Goal: Transaction & Acquisition: Purchase product/service

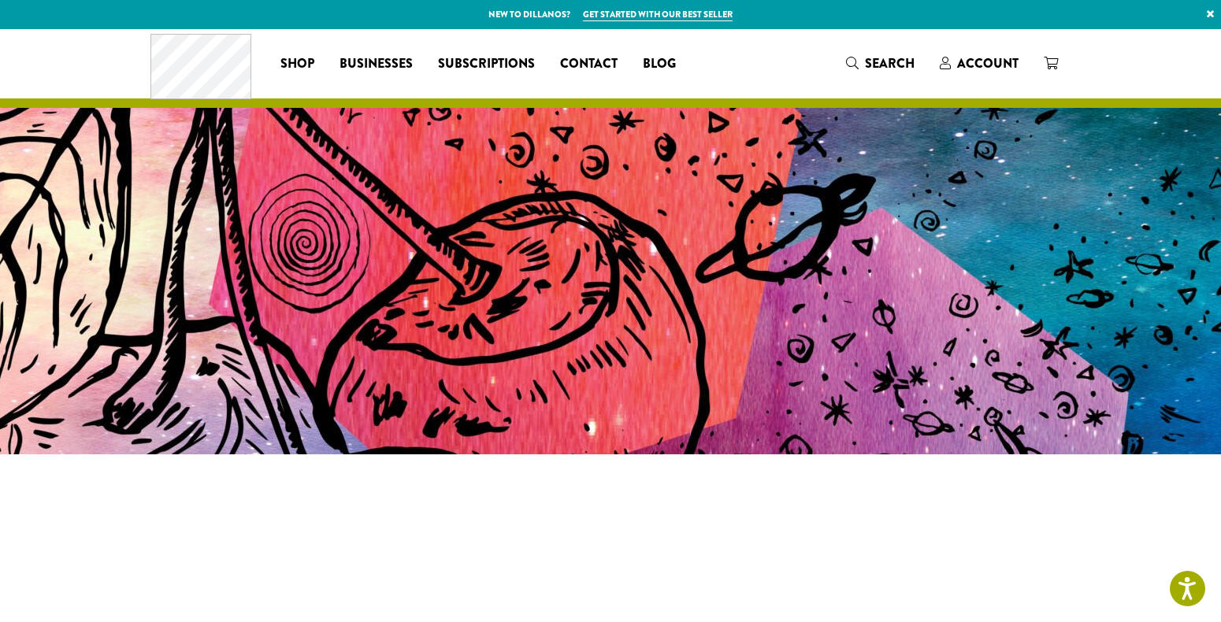
click at [974, 76] on div "Coffee All Coffees Best Sellers Blends Single Origins Dillanos Limited Organic …" at bounding box center [610, 63] width 920 height 65
click at [970, 66] on span "Account" at bounding box center [987, 63] width 61 height 18
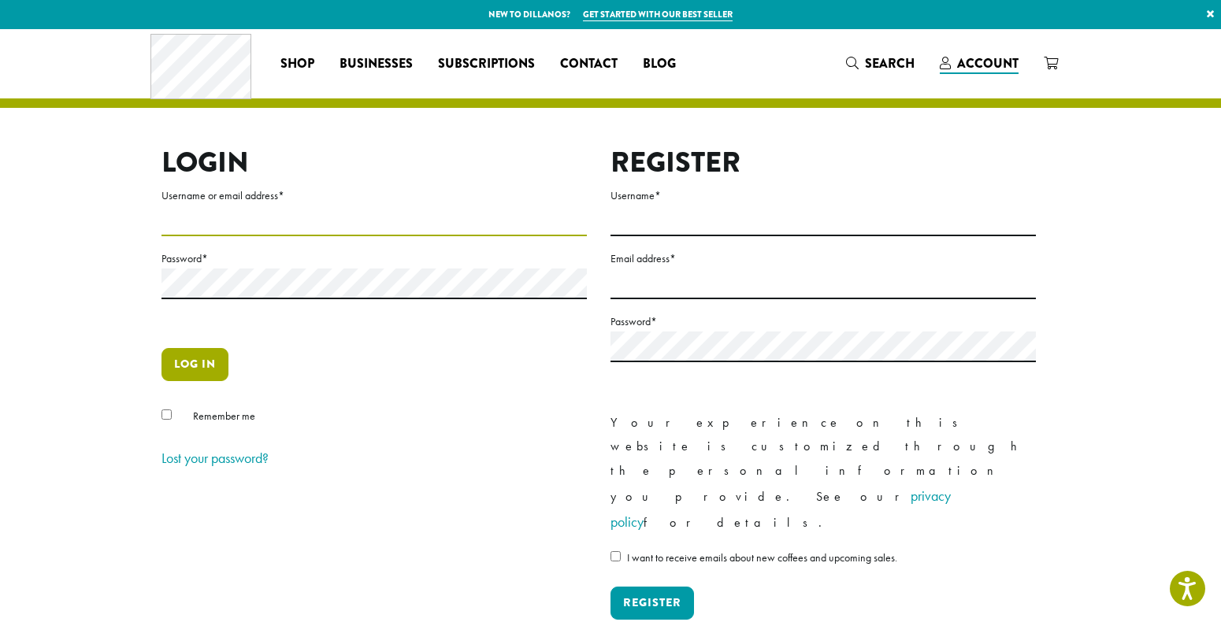
type input "********"
click at [188, 372] on button "Log in" at bounding box center [194, 364] width 67 height 33
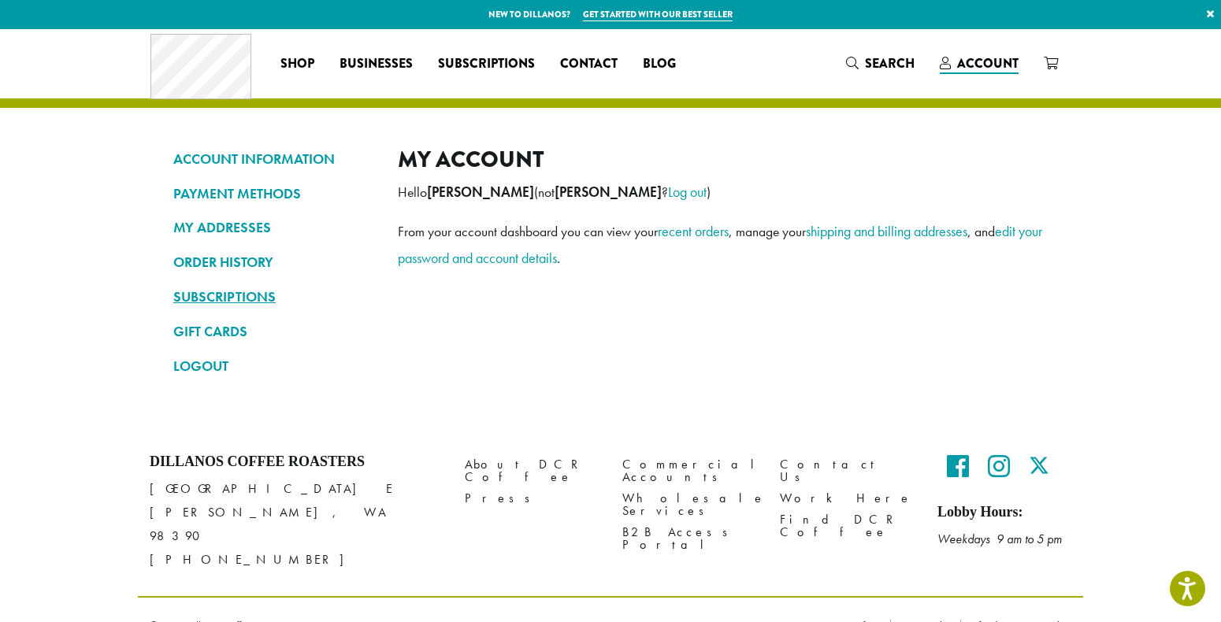
click at [246, 284] on link "SUBSCRIPTIONS" at bounding box center [273, 297] width 201 height 27
click at [246, 295] on link "SUBSCRIPTIONS" at bounding box center [273, 297] width 201 height 27
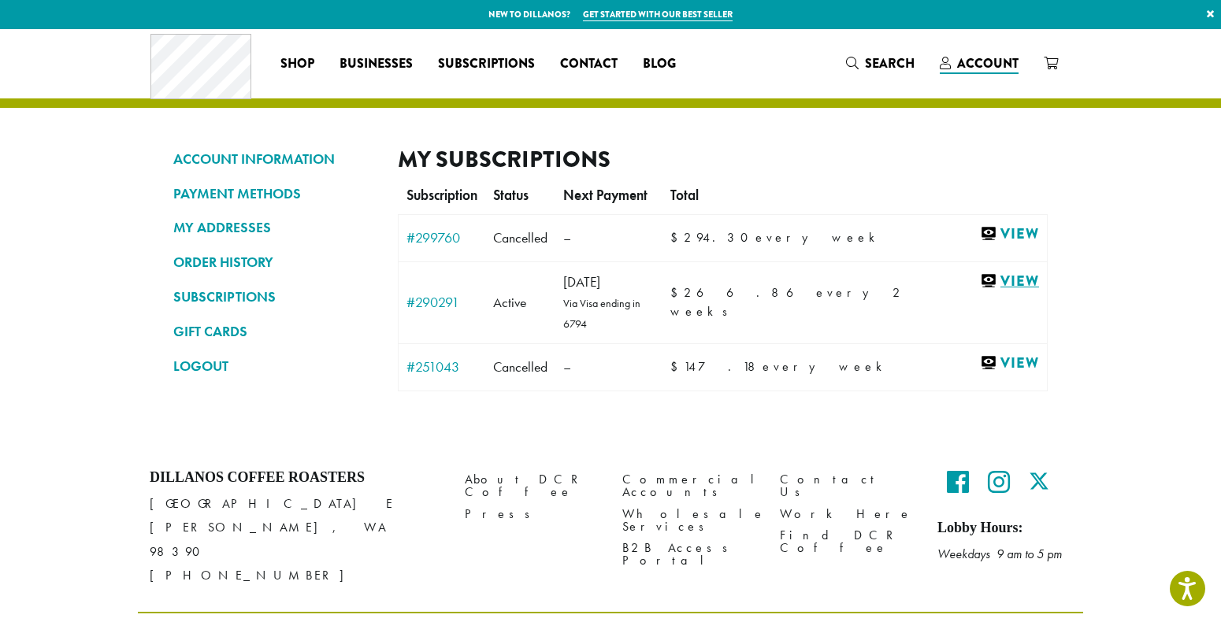
click at [995, 287] on link "View" at bounding box center [1009, 282] width 59 height 20
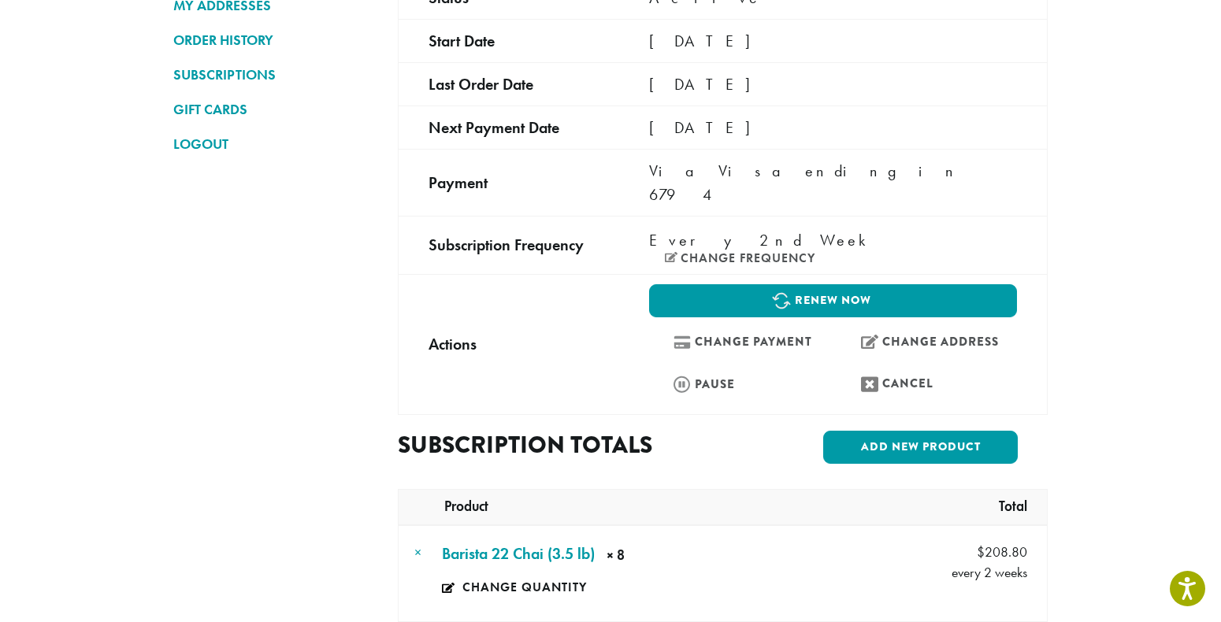
scroll to position [195, 0]
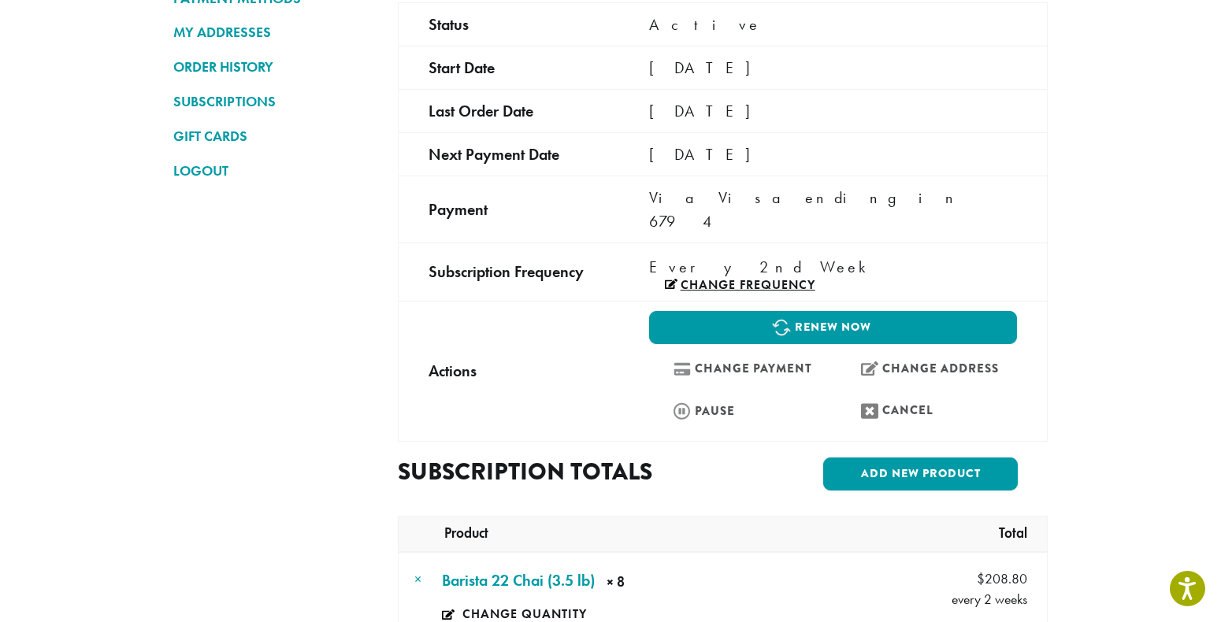
click at [815, 279] on link "Change frequency" at bounding box center [740, 285] width 150 height 13
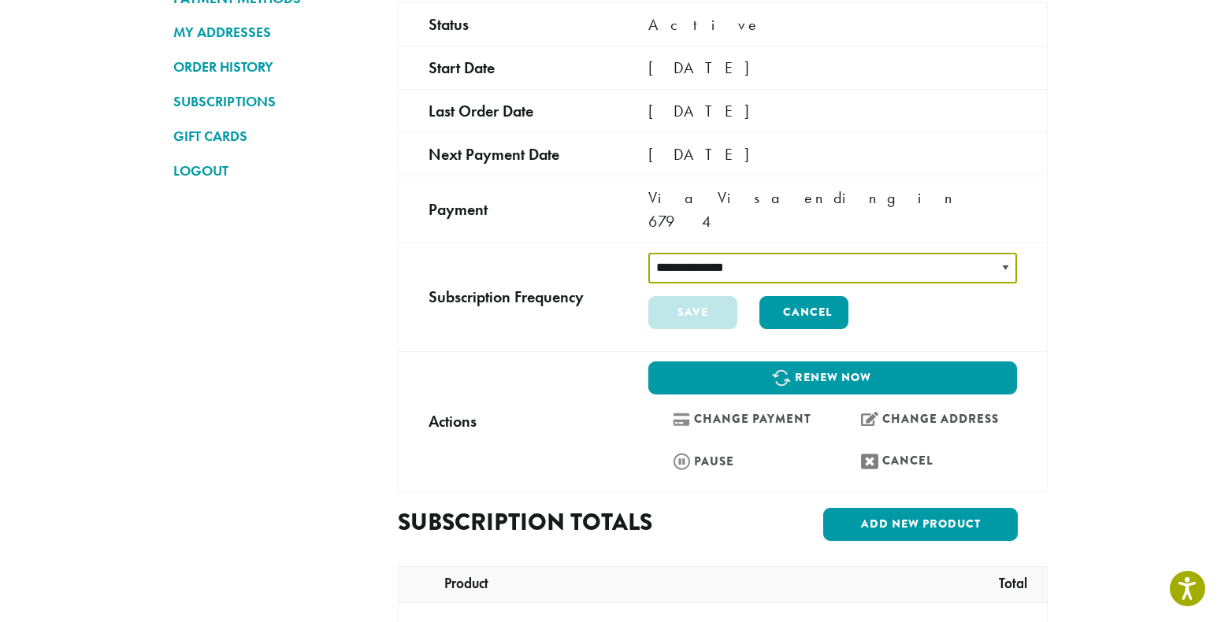
click at [836, 253] on select "**********" at bounding box center [832, 268] width 369 height 31
select select "******"
click at [648, 253] on select "**********" at bounding box center [832, 268] width 369 height 31
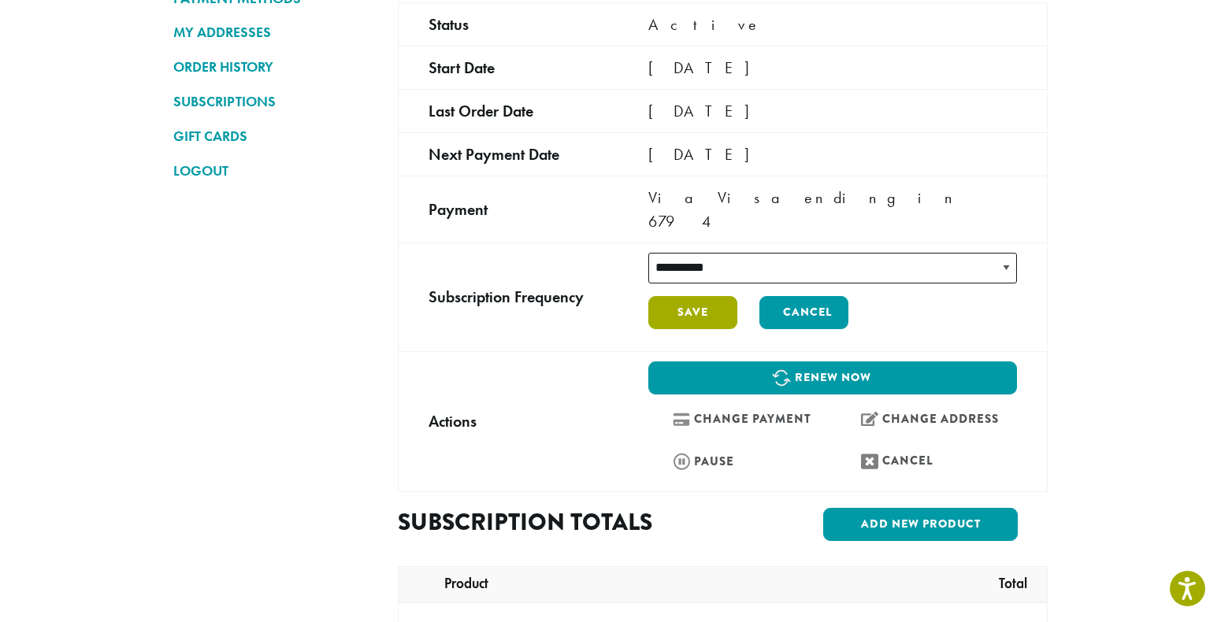
click at [702, 297] on button "Save" at bounding box center [692, 312] width 89 height 33
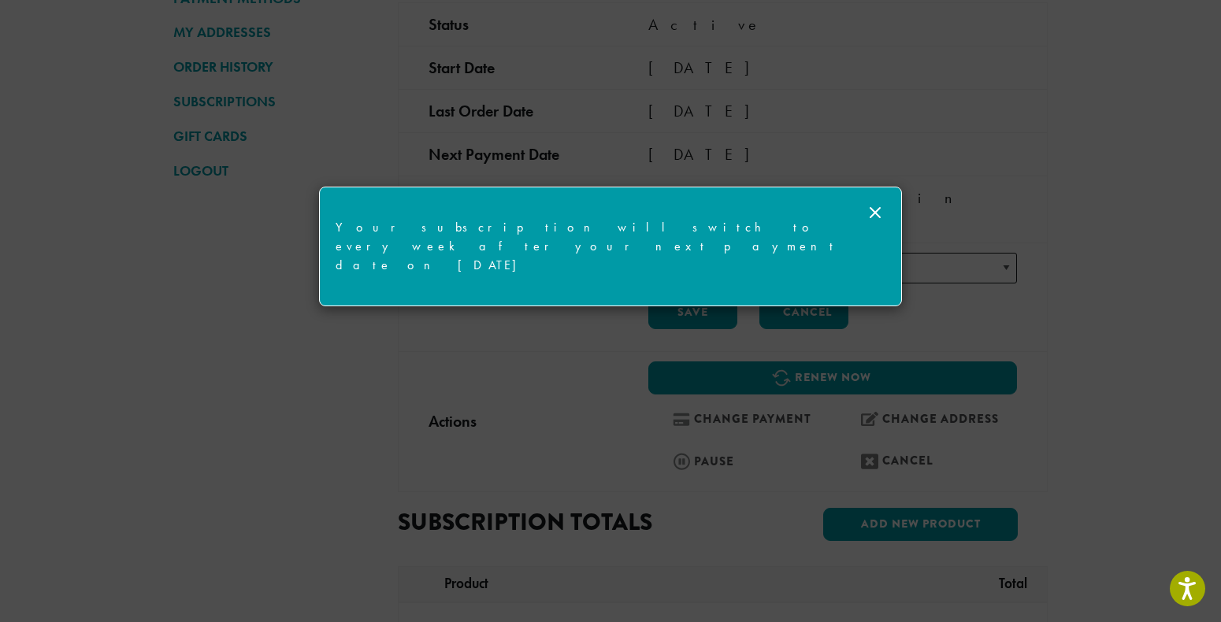
click at [881, 206] on icon at bounding box center [874, 212] width 19 height 19
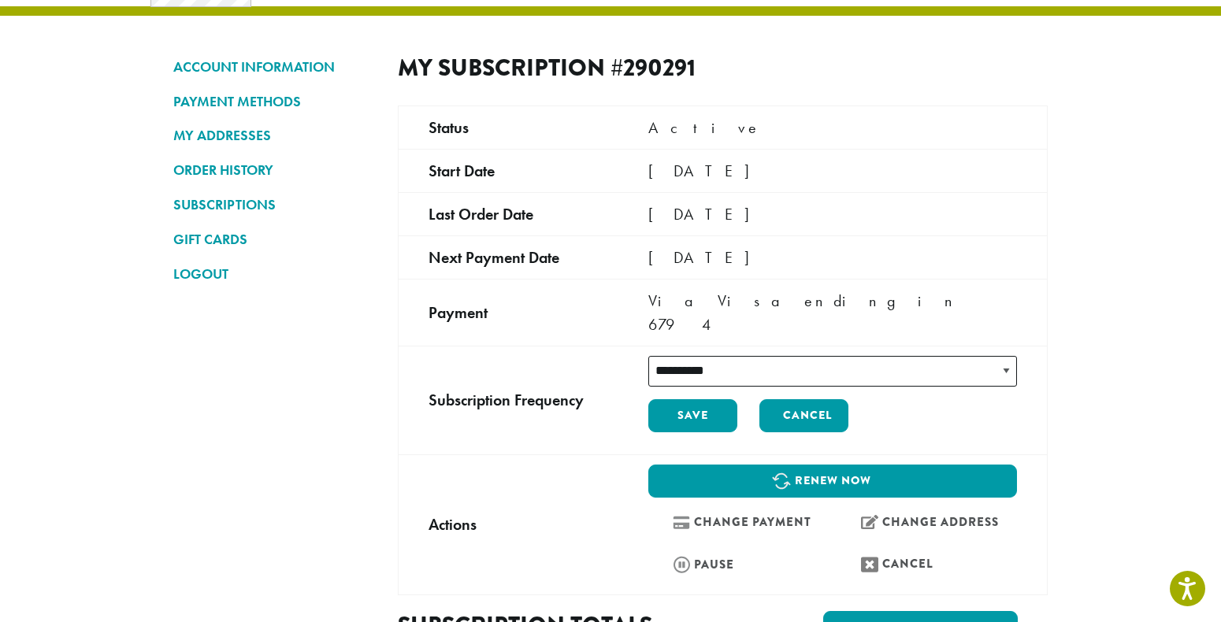
scroll to position [96, 0]
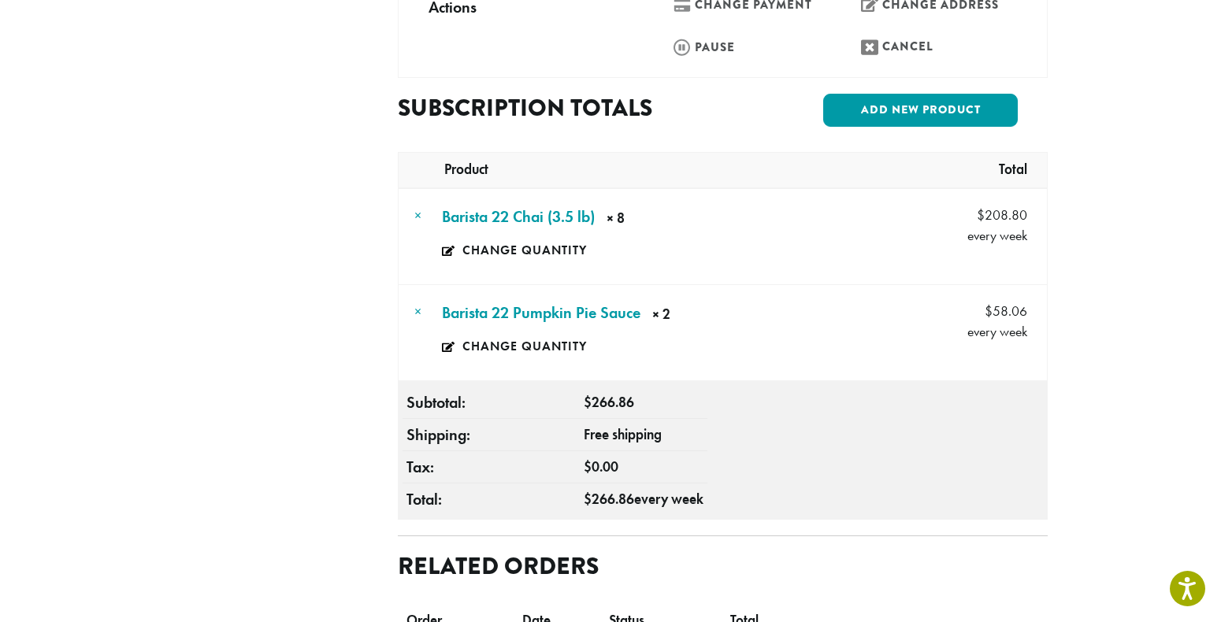
scroll to position [547, 0]
click at [532, 328] on link "Change quantity" at bounding box center [535, 346] width 187 height 36
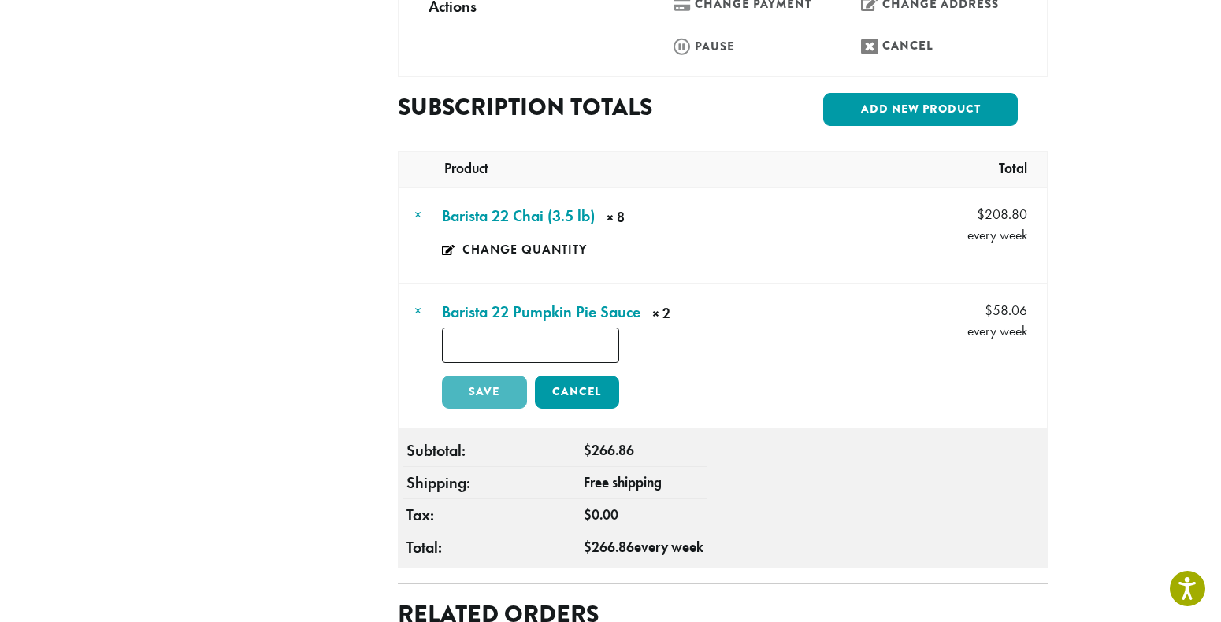
click at [563, 343] on td "Barista 22 Pumpkin Pie Sauce × 2 × 2 Price: $ 58.06 every week * Save Cancel" at bounding box center [663, 356] width 451 height 144
click at [563, 328] on input "*" at bounding box center [530, 345] width 177 height 35
type input "*"
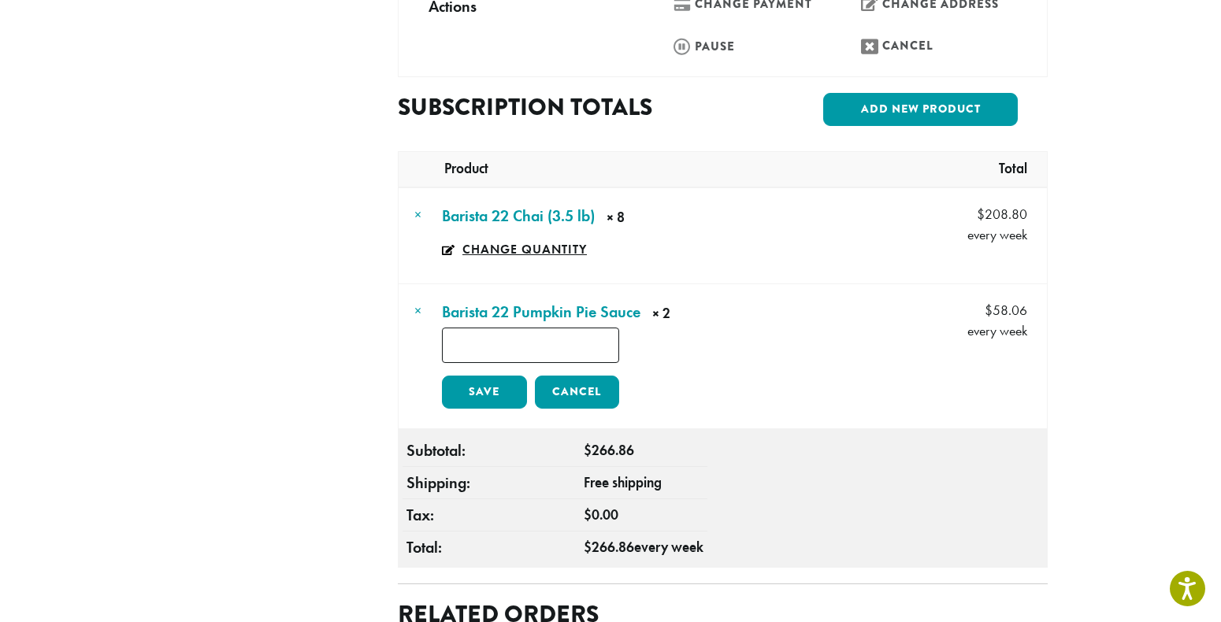
click at [532, 232] on link "Change quantity" at bounding box center [524, 250] width 164 height 36
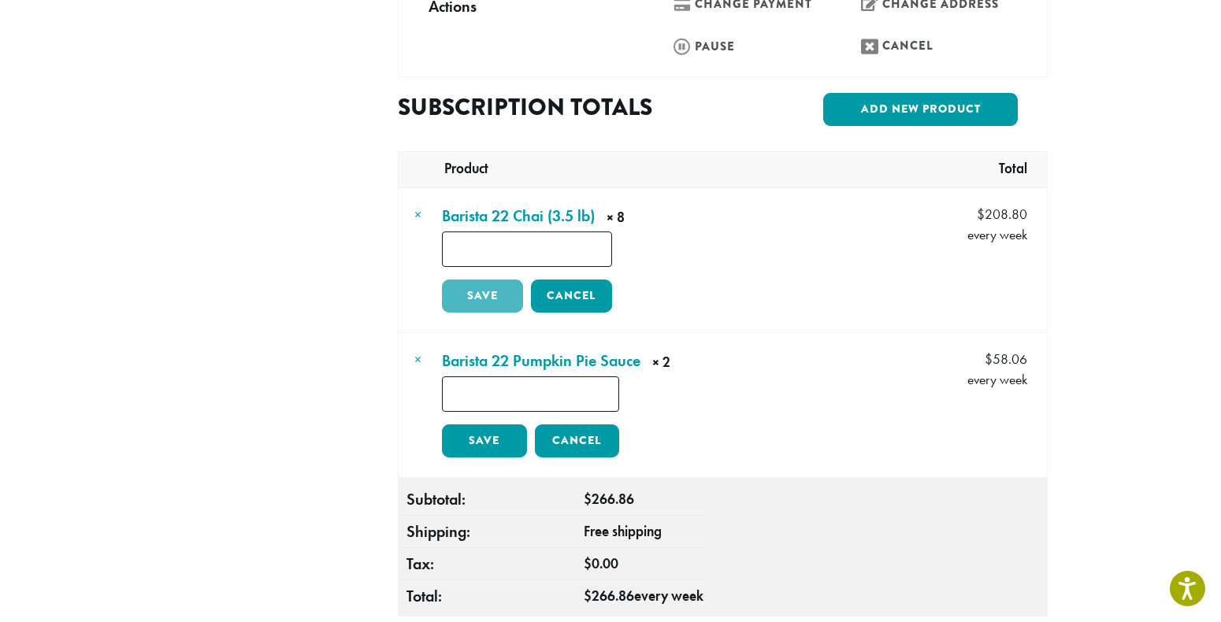
click at [536, 232] on input "*" at bounding box center [527, 249] width 170 height 35
type input "*"
click at [500, 280] on link "Save" at bounding box center [482, 296] width 81 height 33
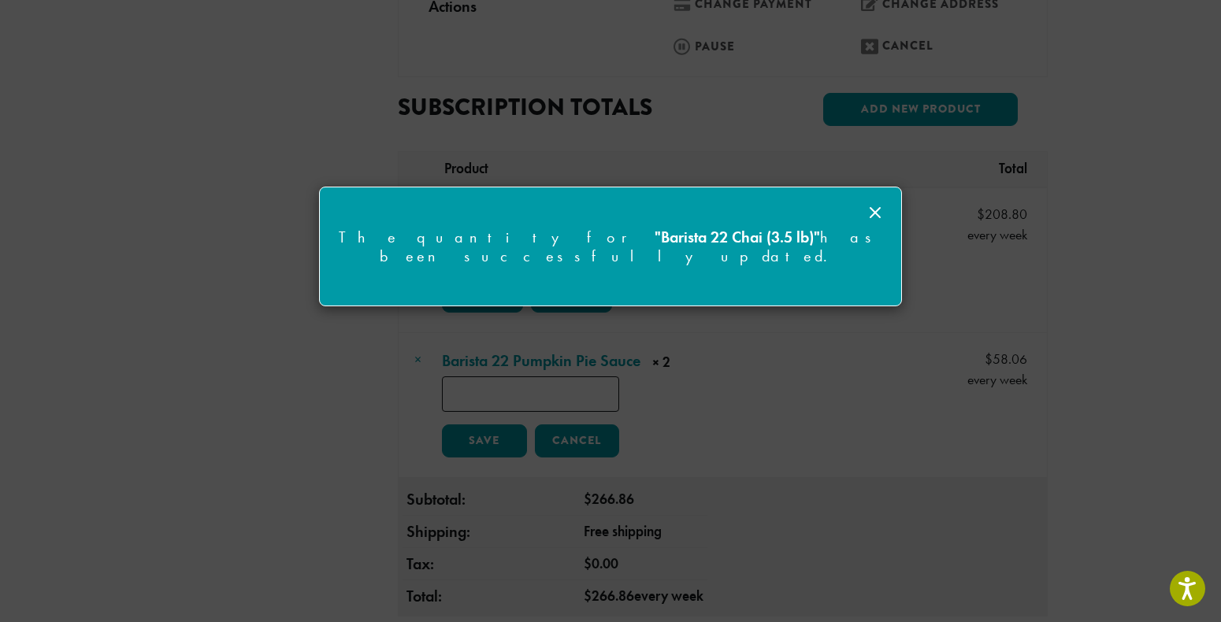
click at [654, 246] on strong ""Barista 22 Chai (3.5 lb)"" at bounding box center [736, 237] width 165 height 20
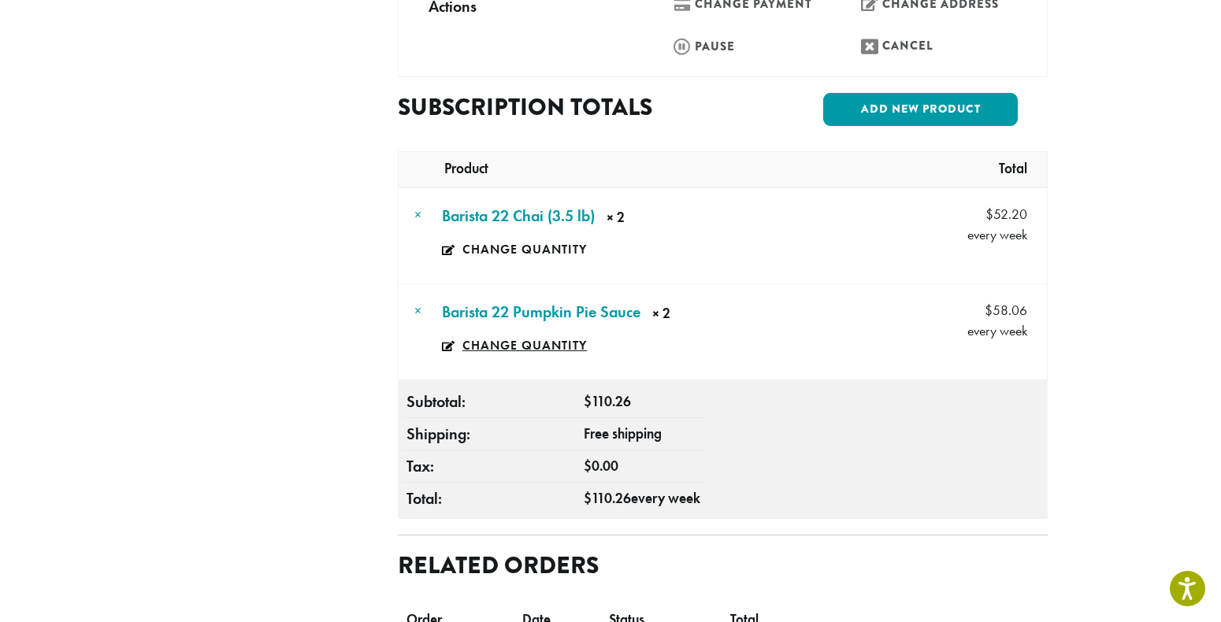
click at [470, 328] on link "Change quantity" at bounding box center [535, 346] width 187 height 36
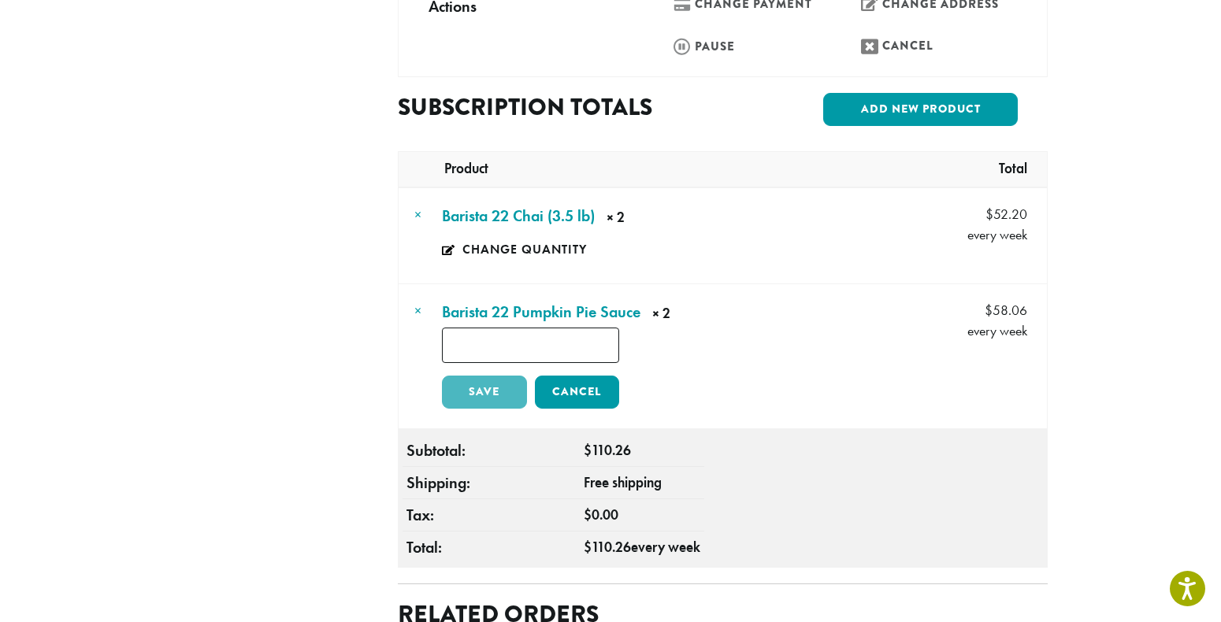
click at [528, 328] on input "*" at bounding box center [530, 345] width 177 height 35
type input "*"
click at [510, 376] on link "Save" at bounding box center [484, 392] width 85 height 33
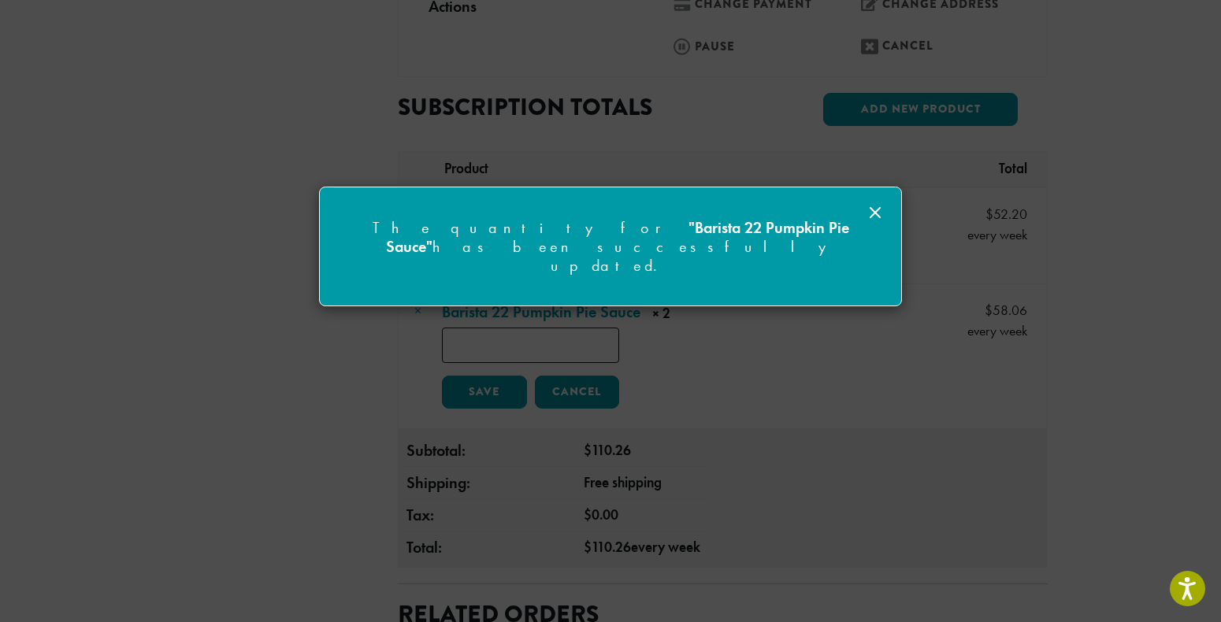
click at [873, 206] on icon at bounding box center [874, 212] width 19 height 19
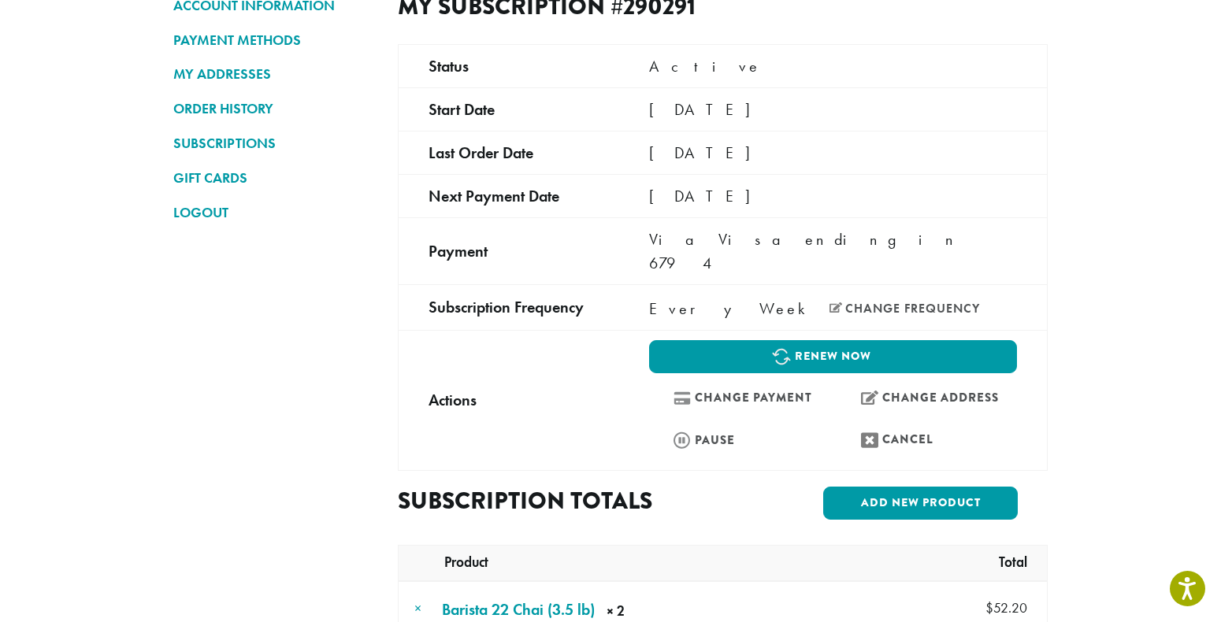
scroll to position [99, 0]
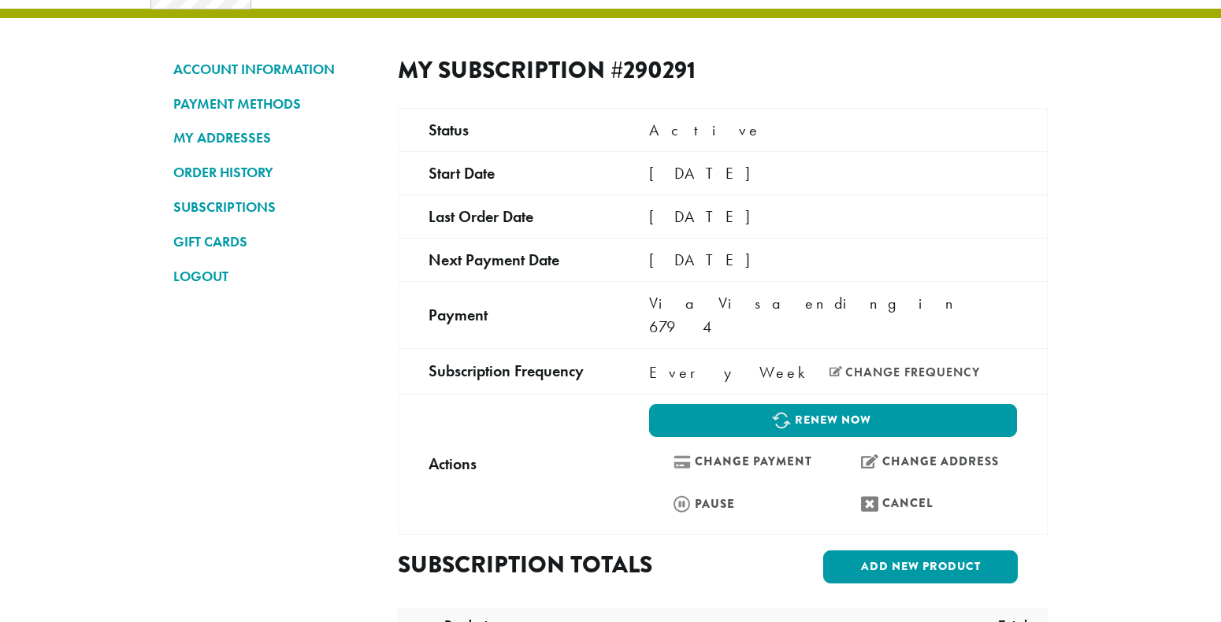
scroll to position [30, 0]
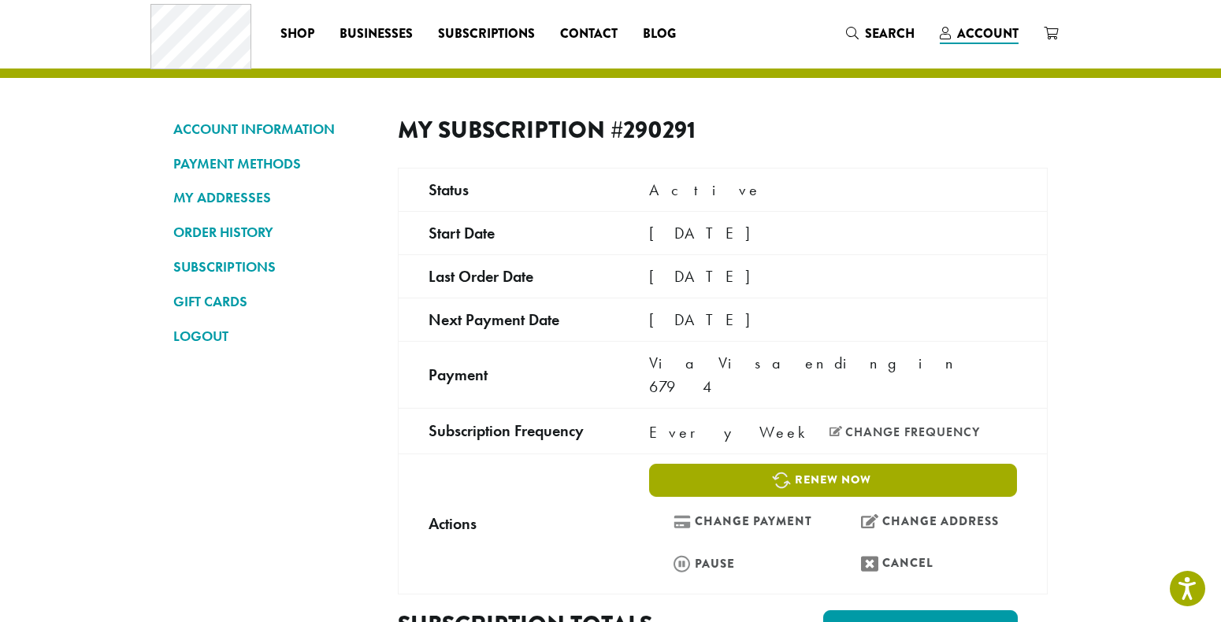
click at [858, 464] on link "Renew now" at bounding box center [833, 480] width 368 height 33
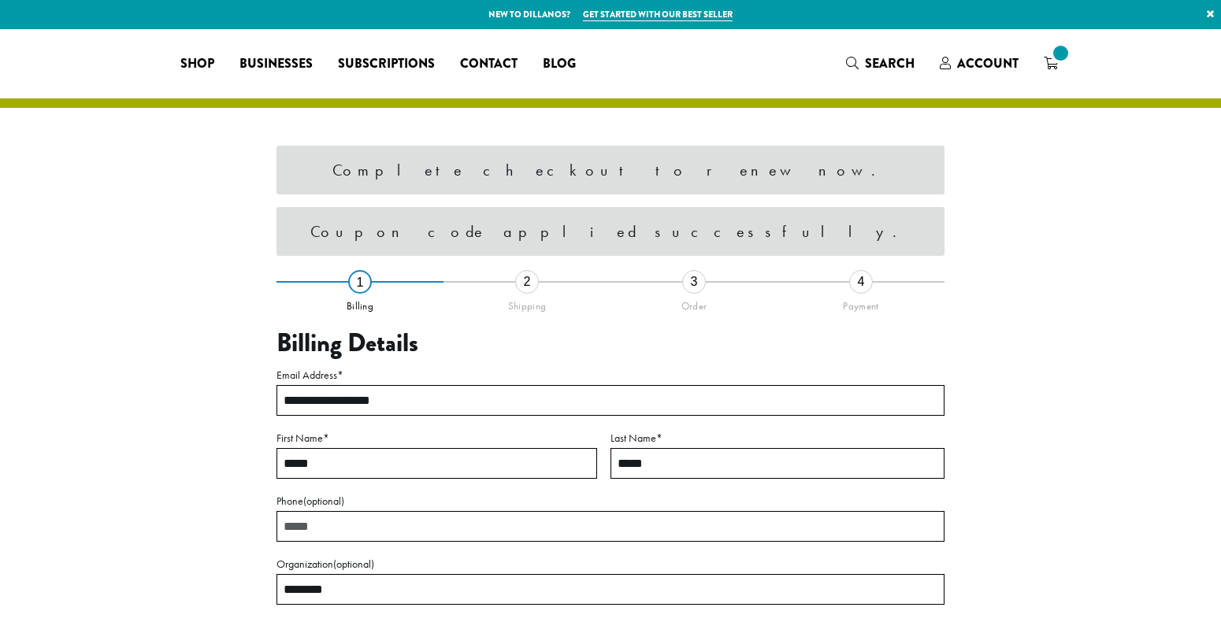
select select "**"
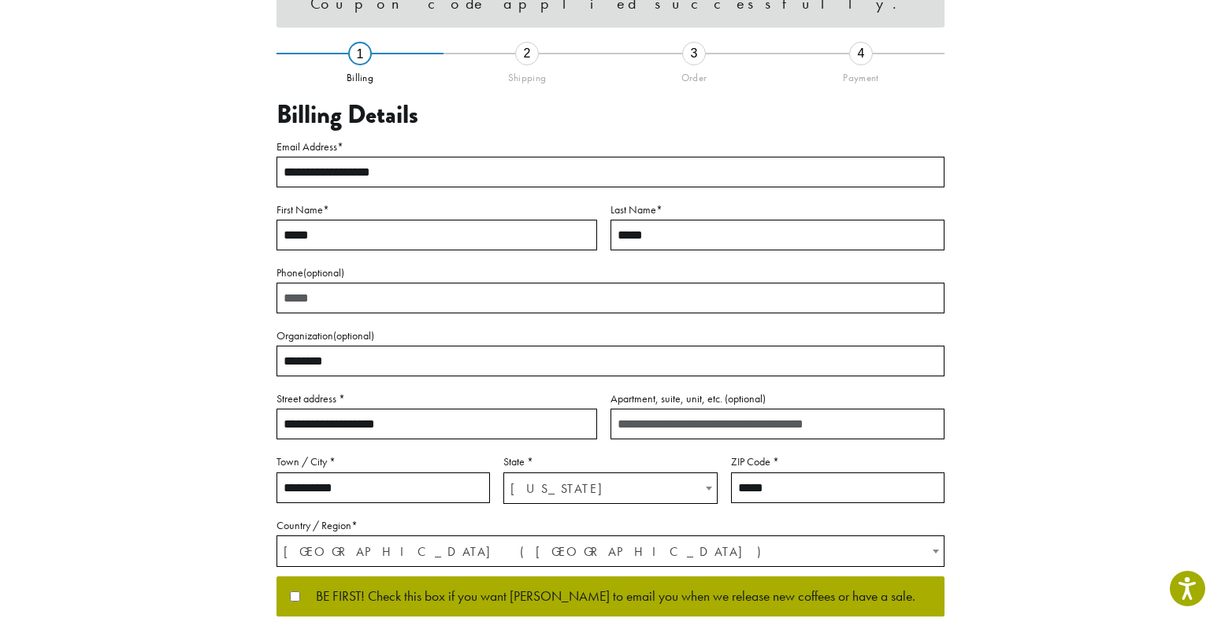
scroll to position [534, 0]
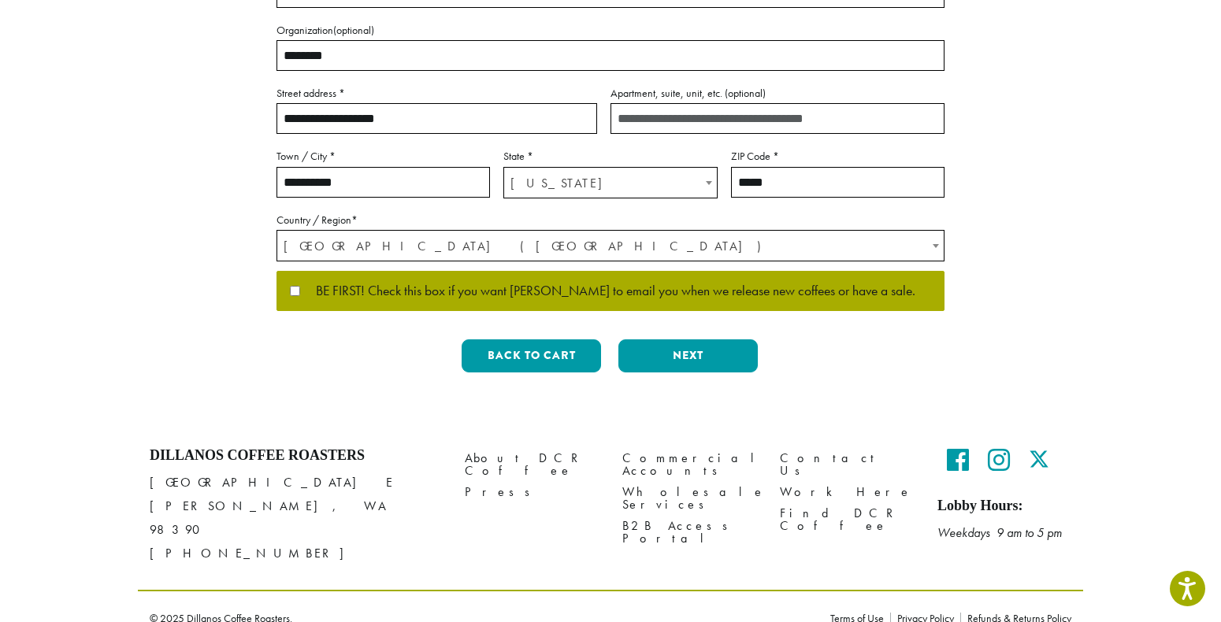
click at [686, 376] on div "Back to cart Previous Next" at bounding box center [610, 362] width 668 height 46
click at [686, 365] on button "Next" at bounding box center [687, 355] width 139 height 33
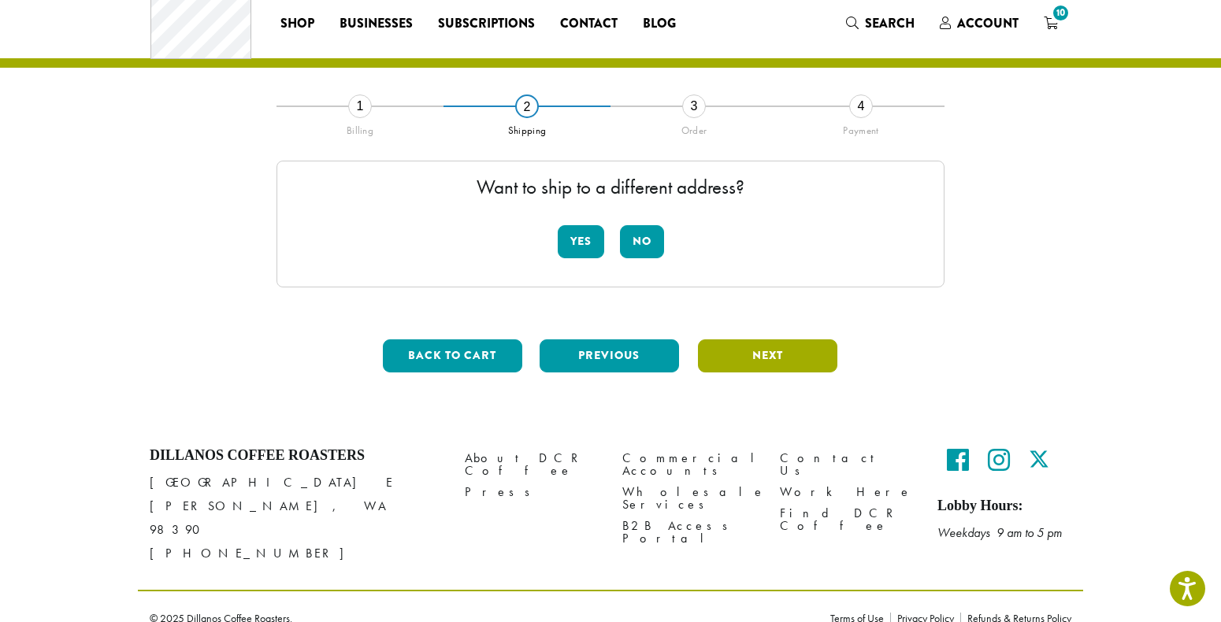
scroll to position [36, 0]
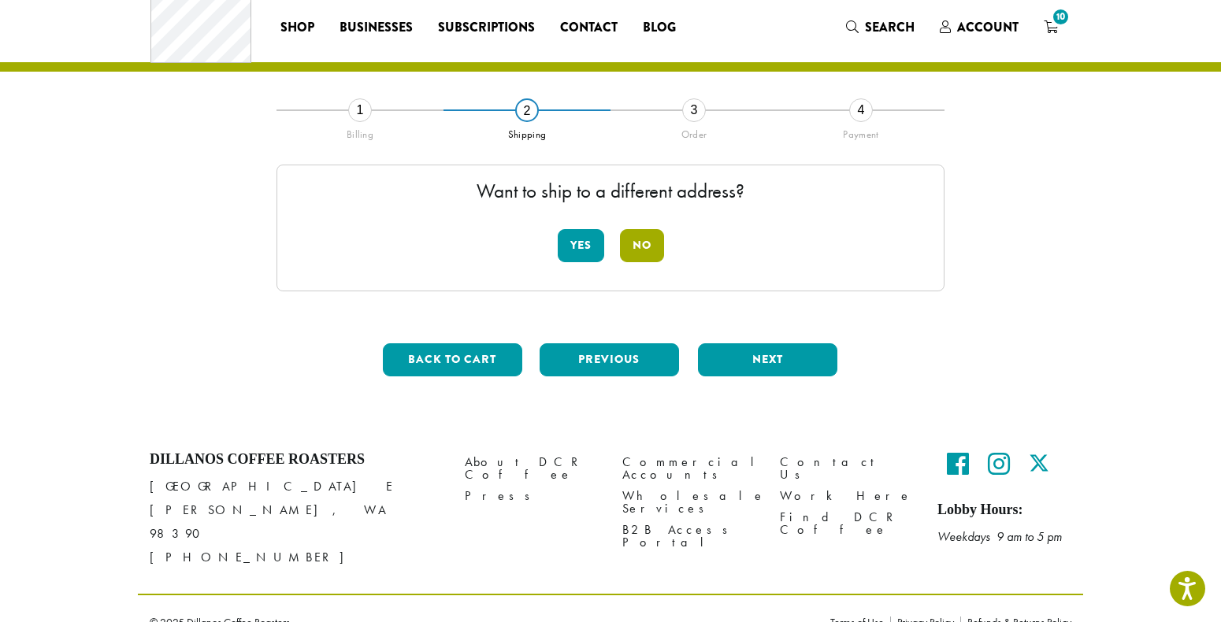
click at [638, 241] on button "No" at bounding box center [642, 245] width 44 height 33
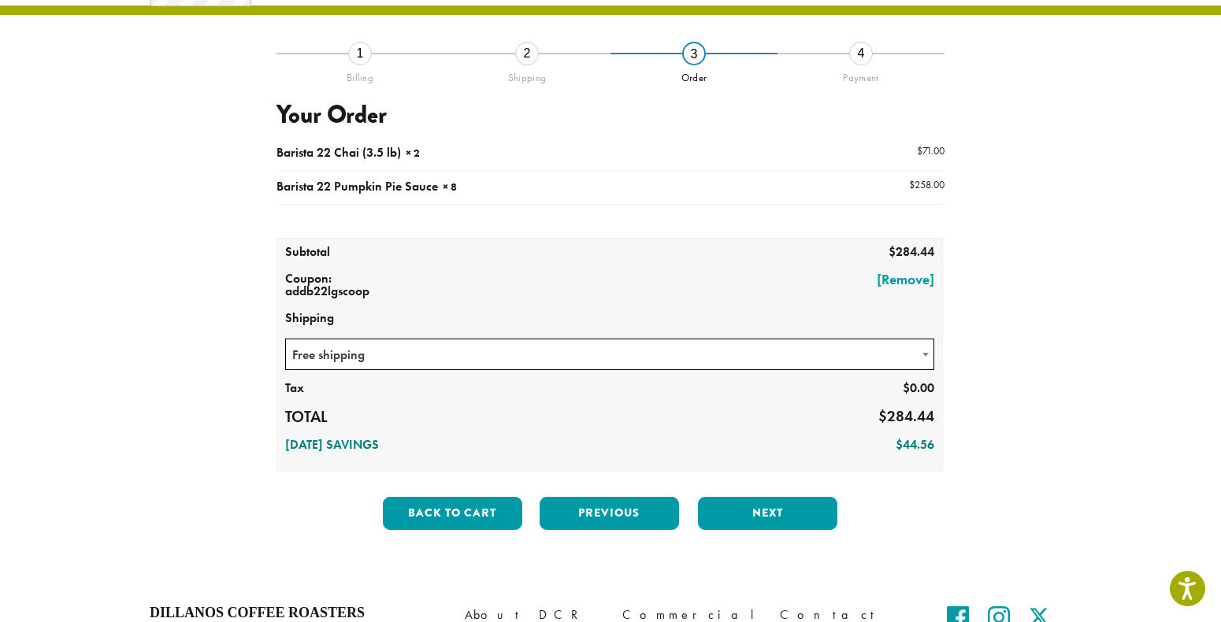
scroll to position [98, 0]
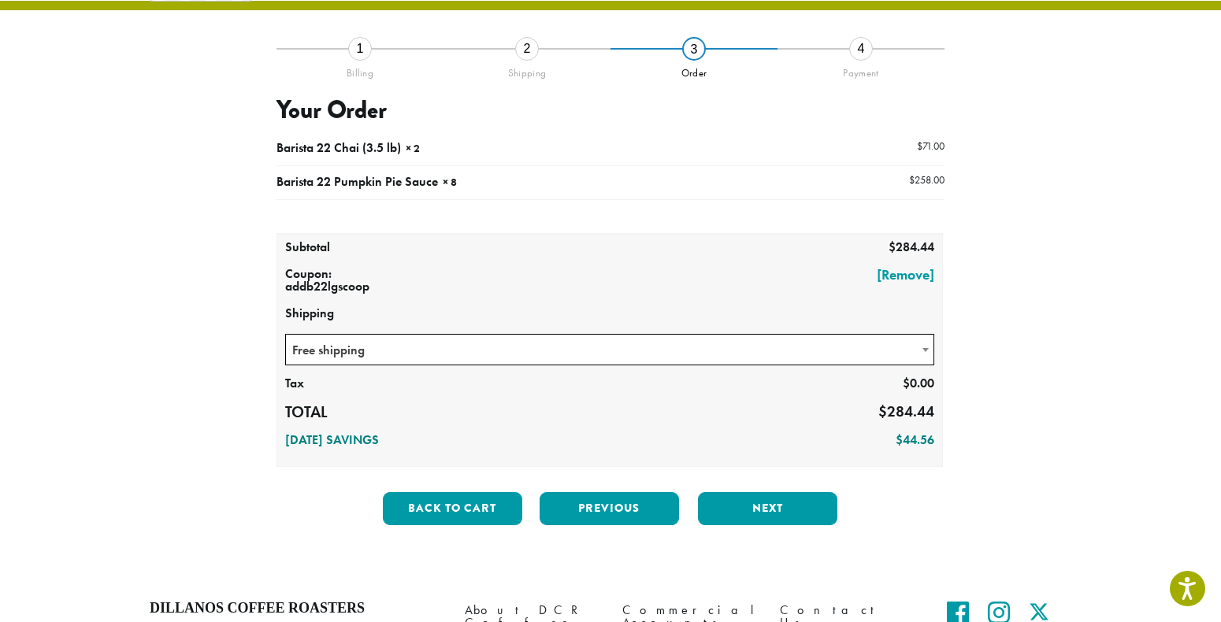
click at [788, 502] on button "Next" at bounding box center [767, 508] width 139 height 33
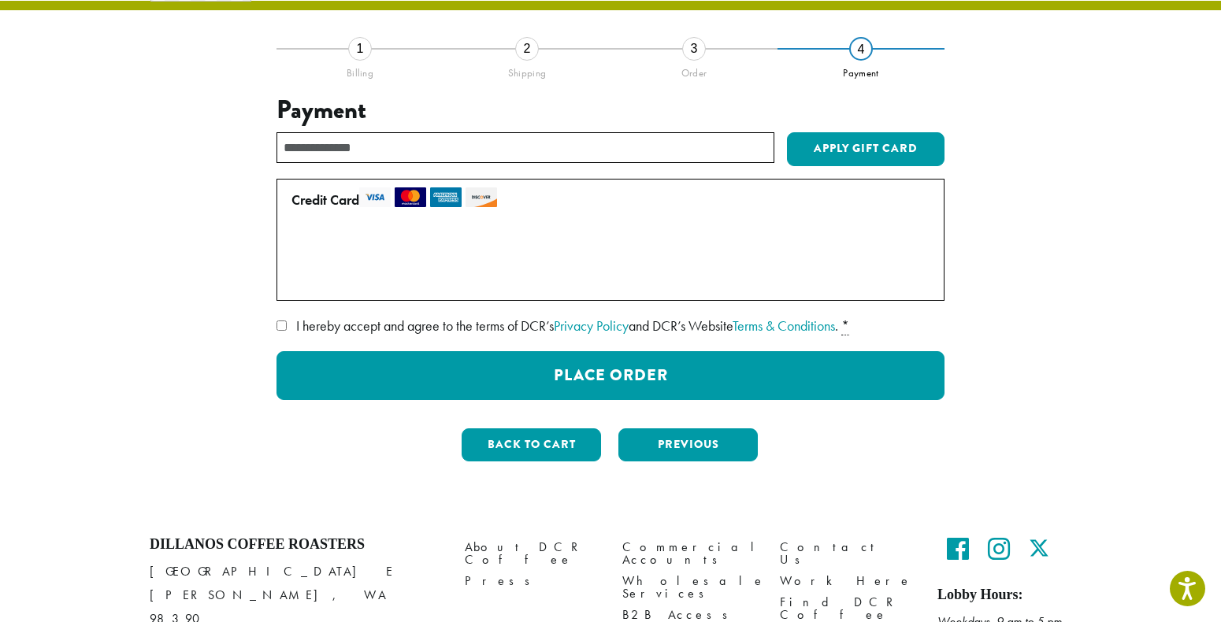
scroll to position [0, 0]
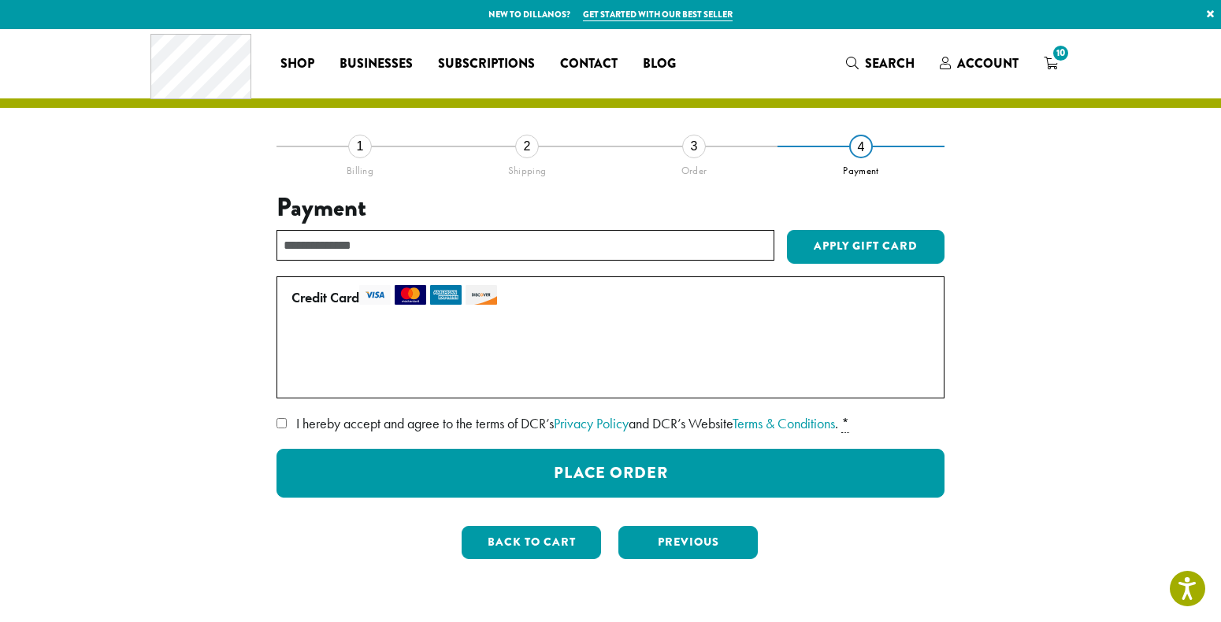
click at [324, 437] on div "WEBSITE TERMS OF USE OVERVIEW Effective Date/Last Modified: November 12, 2021. …" at bounding box center [610, 454] width 668 height 87
click at [314, 427] on span "I hereby accept and agree to the terms of DCR’s Privacy Policy and DCR’s Websit…" at bounding box center [567, 423] width 542 height 18
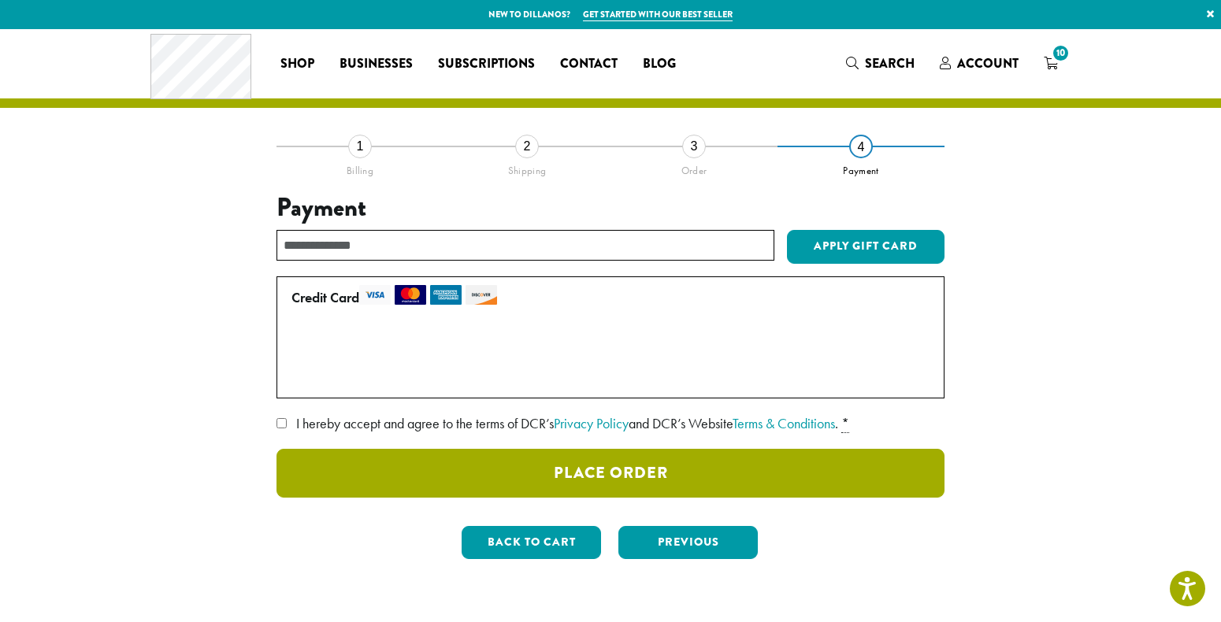
click at [423, 478] on button "Place Order" at bounding box center [610, 473] width 668 height 49
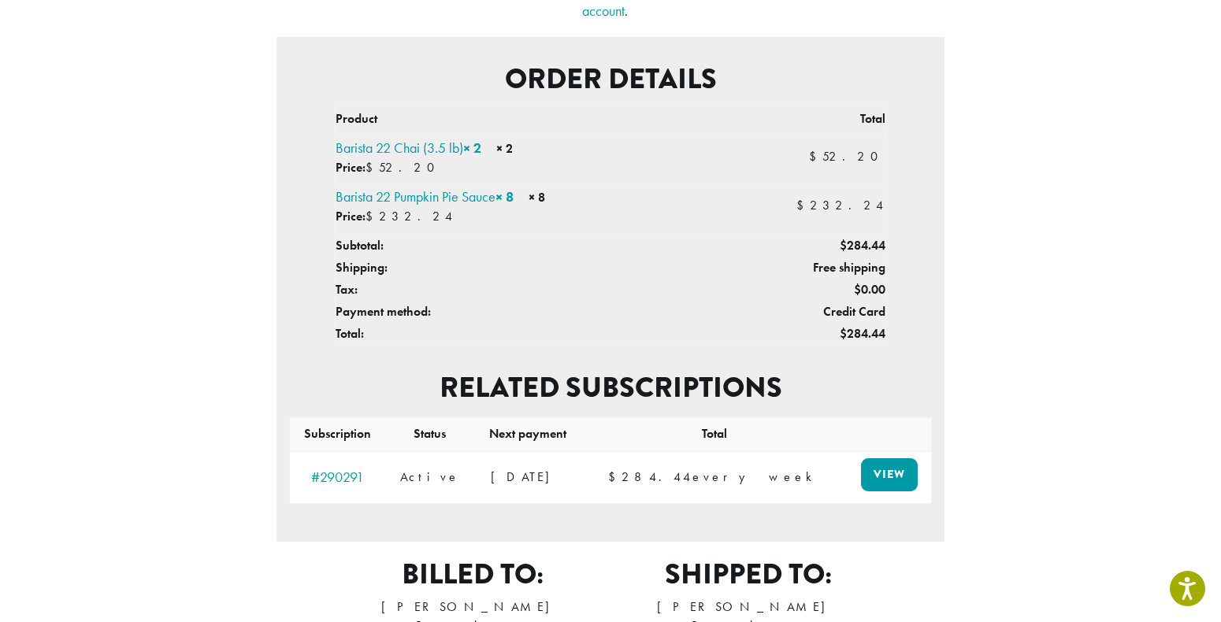
scroll to position [431, 0]
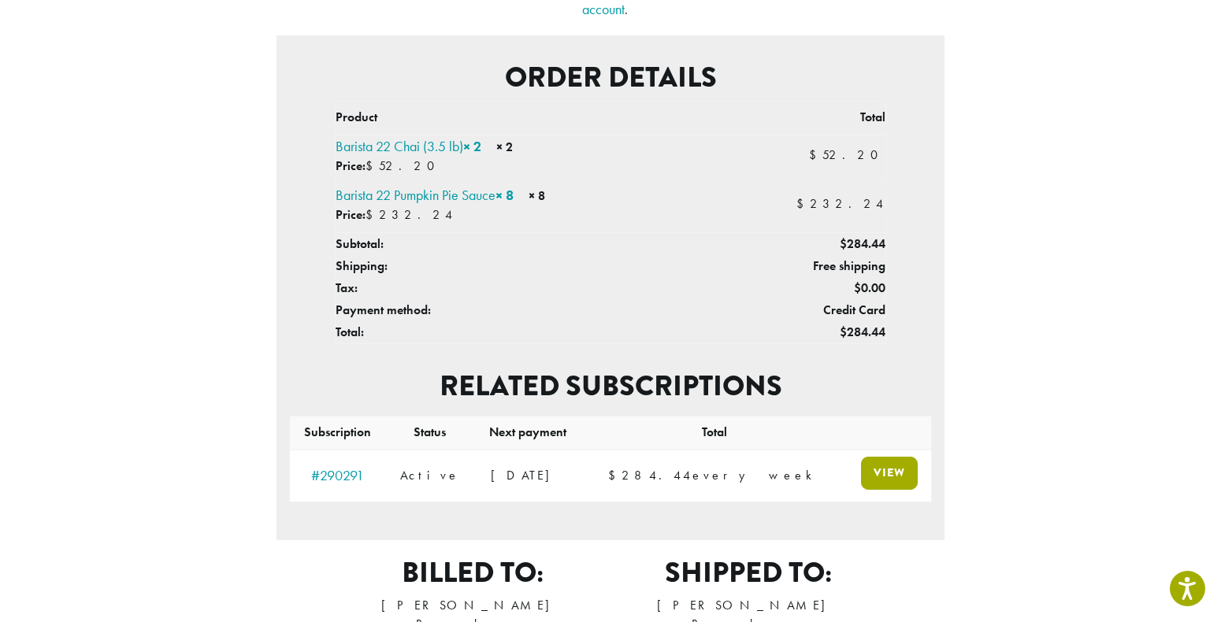
click at [884, 457] on link "View" at bounding box center [889, 473] width 57 height 33
